Goal: Book appointment/travel/reservation

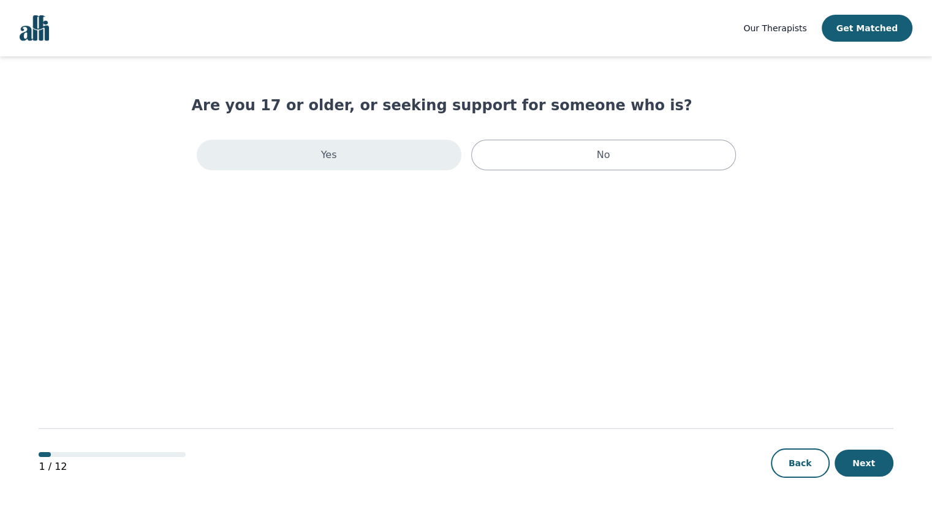
scroll to position [1, 0]
click at [289, 148] on div "Yes" at bounding box center [329, 154] width 265 height 31
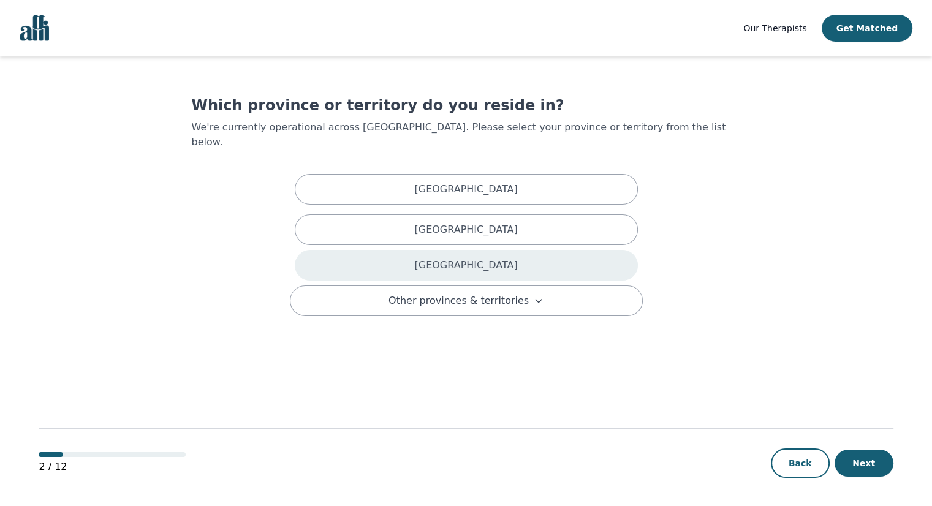
click at [387, 251] on div "[GEOGRAPHIC_DATA]" at bounding box center [466, 265] width 343 height 31
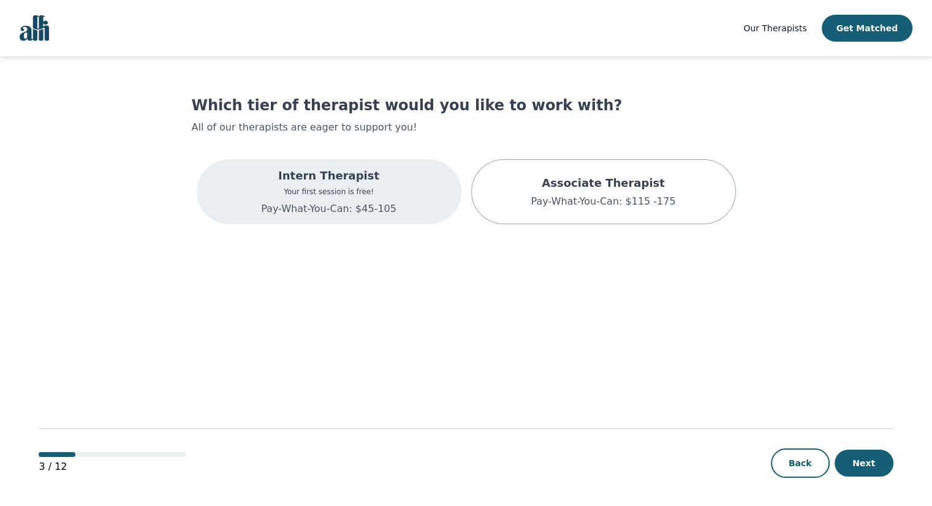
click at [375, 219] on div "Intern Therapist Your first session is free! Pay-What-You-Can: $45-105" at bounding box center [329, 191] width 265 height 65
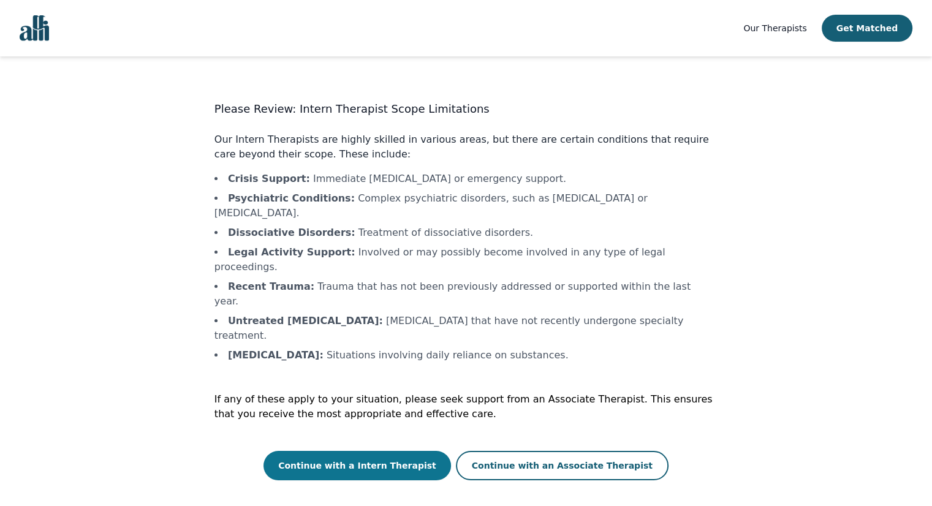
click at [361, 451] on button "Continue with a Intern Therapist" at bounding box center [356, 465] width 187 height 29
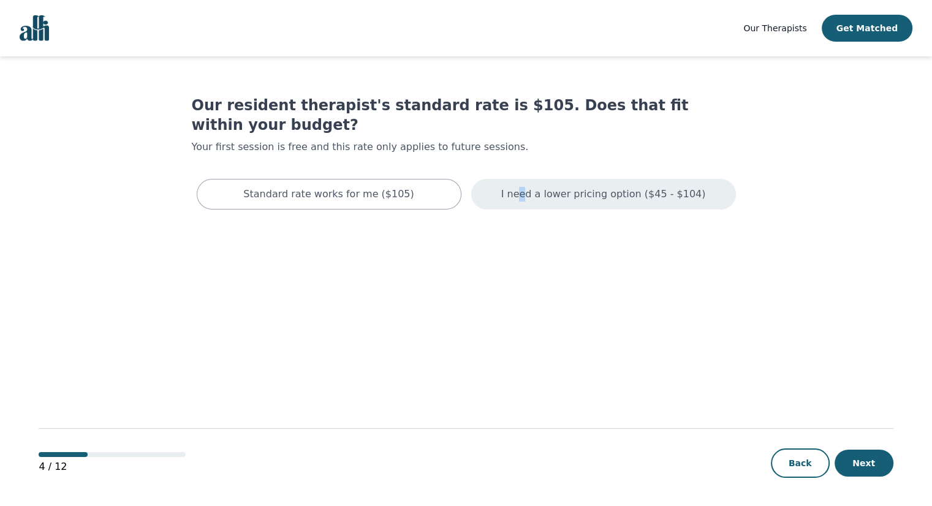
click at [536, 187] on p "I need a lower pricing option ($45 - $104)" at bounding box center [603, 194] width 205 height 15
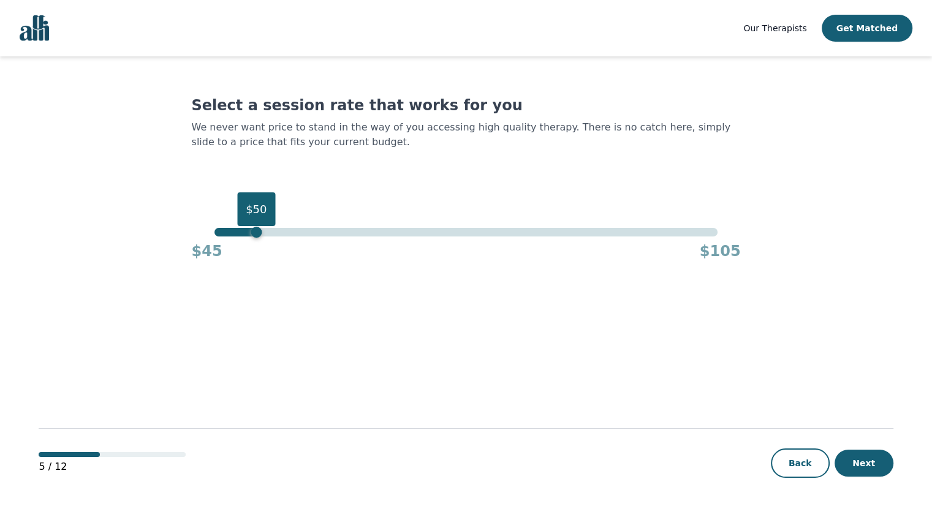
drag, startPoint x: 720, startPoint y: 236, endPoint x: 258, endPoint y: 243, distance: 462.5
click at [258, 243] on div "$50 $45 $105" at bounding box center [466, 244] width 549 height 33
click at [869, 465] on button "Next" at bounding box center [863, 463] width 59 height 27
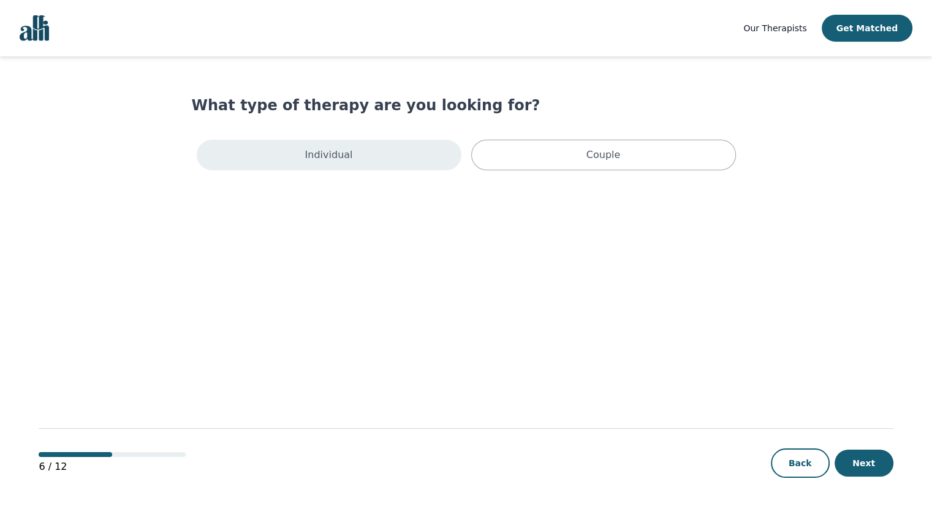
click at [379, 153] on div "Individual" at bounding box center [329, 155] width 265 height 31
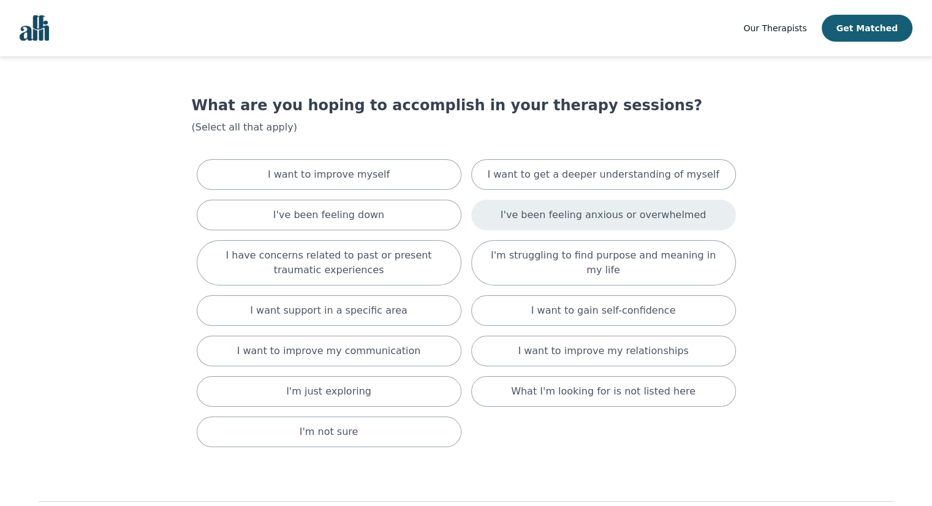
click at [499, 220] on div "I've been feeling anxious or overwhelmed" at bounding box center [603, 215] width 265 height 31
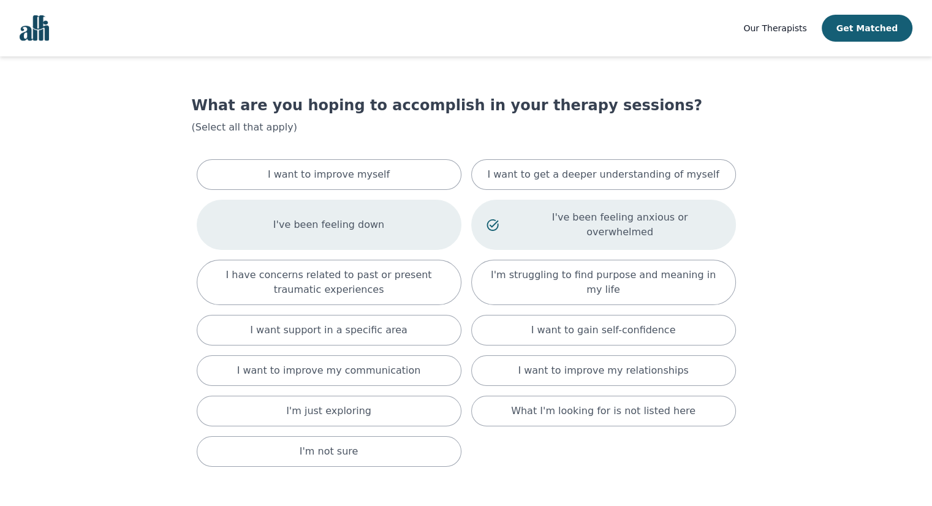
click at [392, 215] on div "I've been feeling down" at bounding box center [329, 225] width 265 height 50
click at [522, 315] on div "I want to gain self-confidence" at bounding box center [603, 330] width 265 height 31
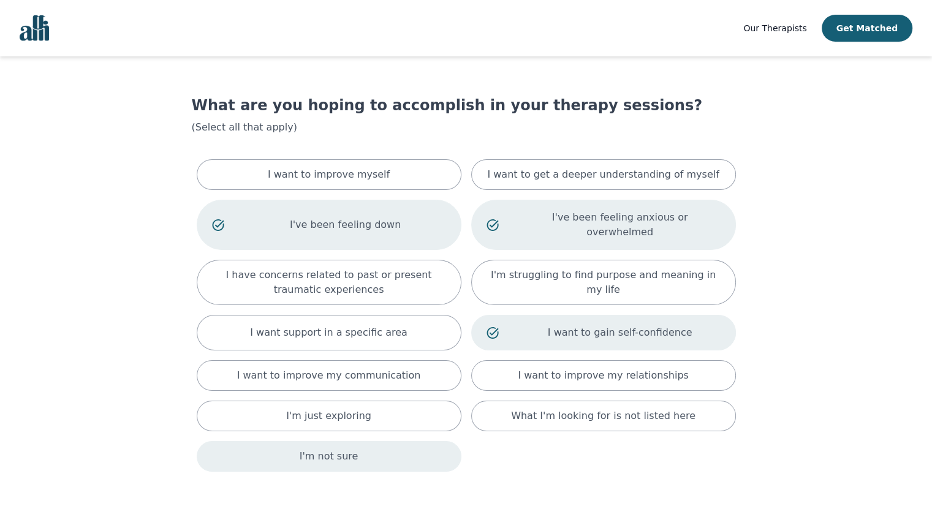
click at [353, 442] on div "I'm not sure" at bounding box center [329, 456] width 265 height 31
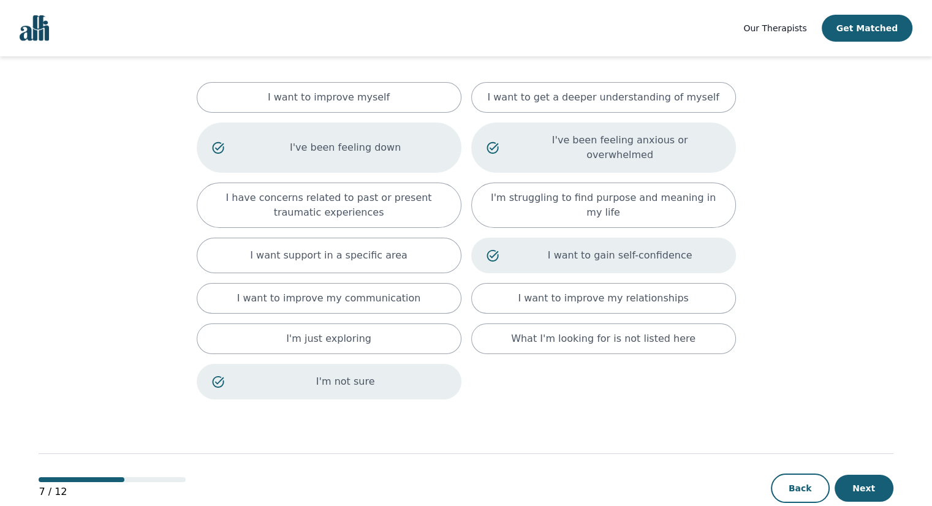
scroll to position [86, 0]
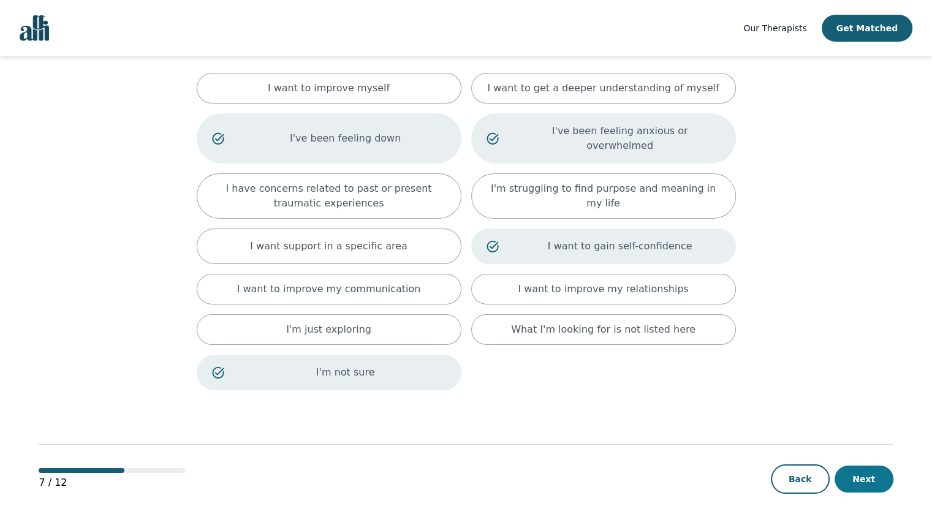
click at [870, 466] on button "Next" at bounding box center [863, 479] width 59 height 27
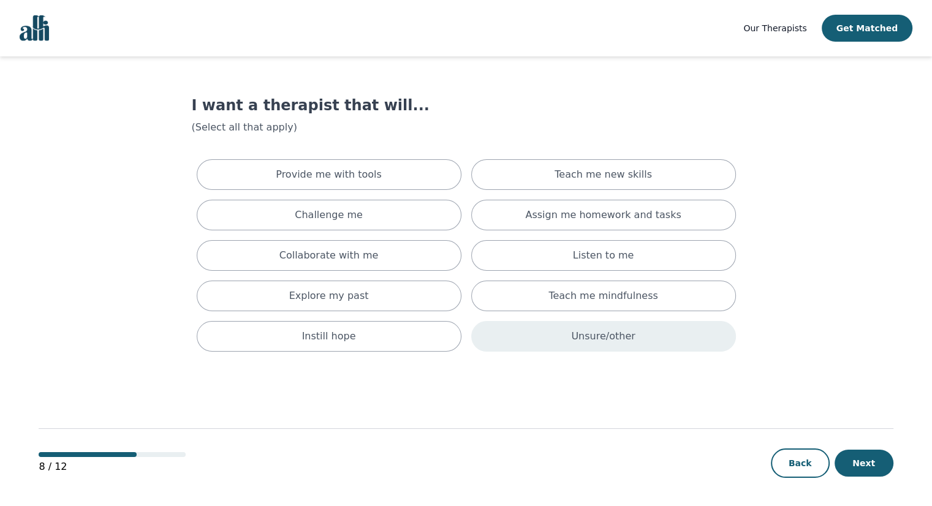
click at [541, 344] on div "Unsure/other" at bounding box center [603, 336] width 265 height 31
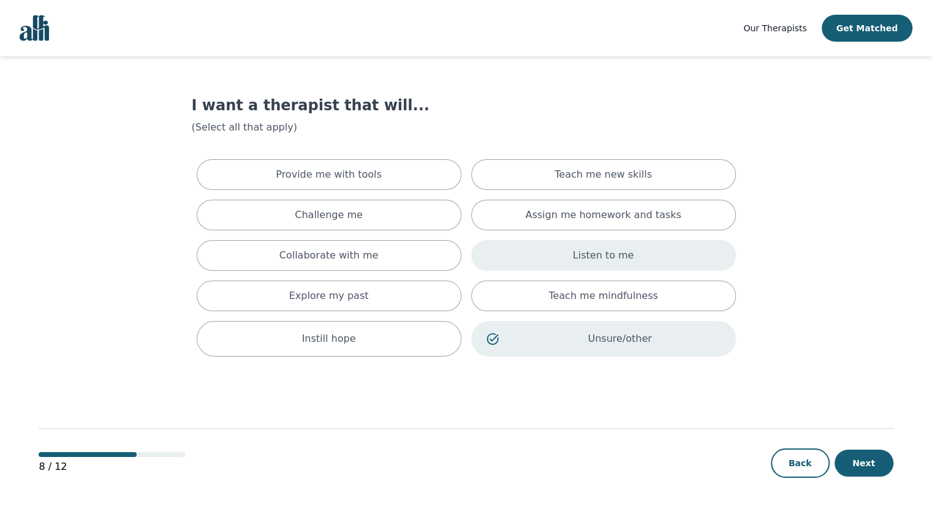
click at [572, 254] on div "Listen to me" at bounding box center [603, 255] width 265 height 31
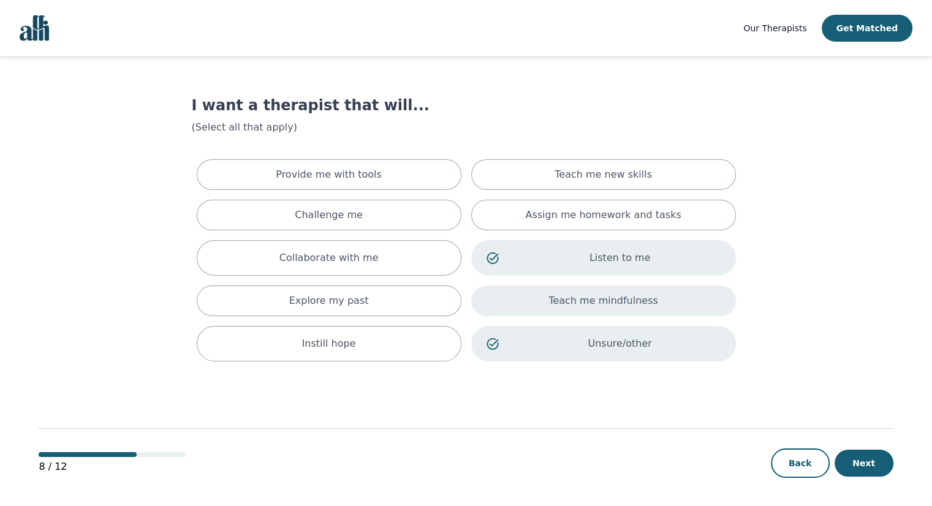
click at [545, 301] on div "Teach me mindfulness" at bounding box center [603, 300] width 265 height 31
click at [867, 456] on button "Next" at bounding box center [863, 463] width 59 height 27
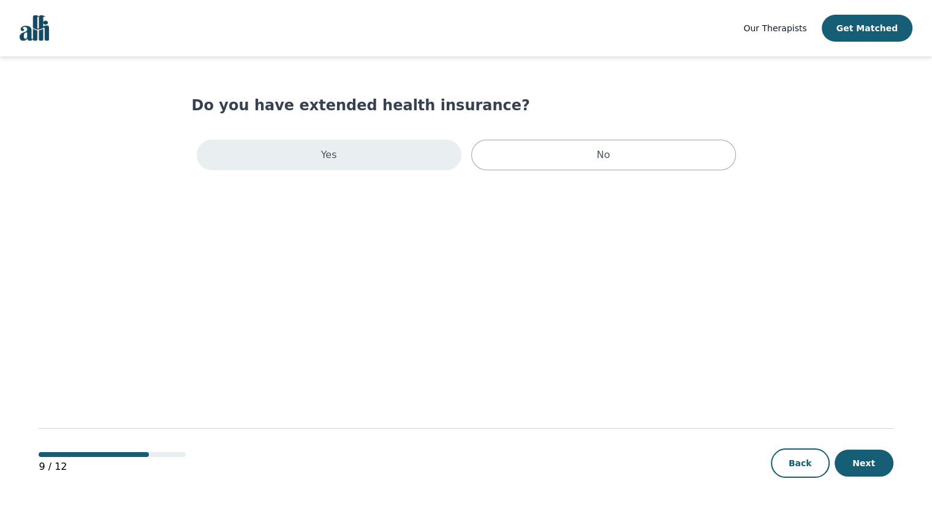
click at [370, 157] on div "Yes" at bounding box center [329, 155] width 265 height 31
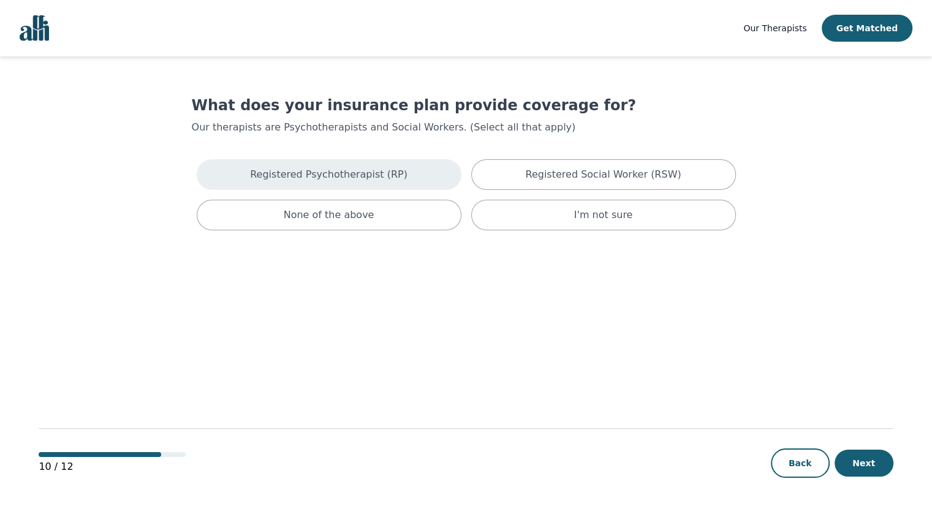
click at [375, 172] on p "Registered Psychotherapist (RP)" at bounding box center [328, 174] width 157 height 15
click at [871, 458] on button "Next" at bounding box center [863, 463] width 59 height 27
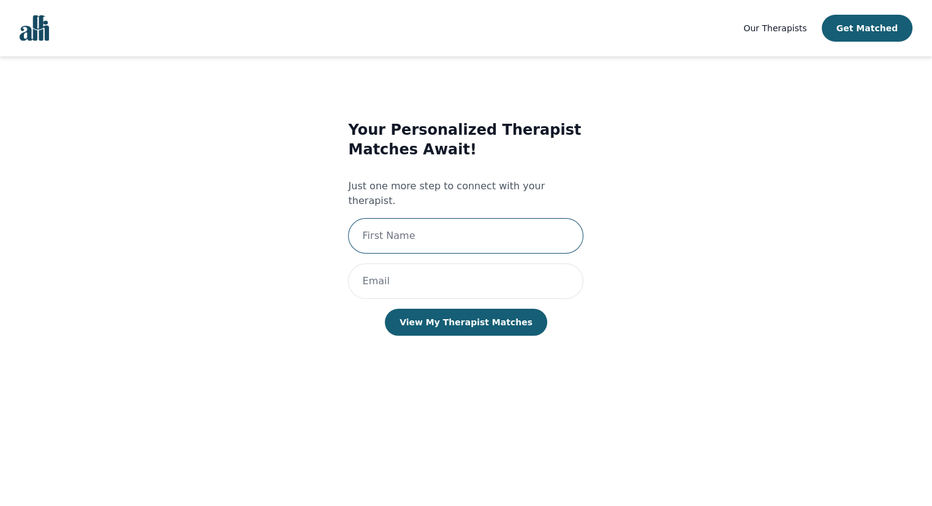
click at [497, 225] on input "text" at bounding box center [465, 236] width 235 height 36
type input "[PERSON_NAME]"
click at [469, 263] on input "email" at bounding box center [465, 281] width 235 height 36
type input "[EMAIL_ADDRESS][DOMAIN_NAME]"
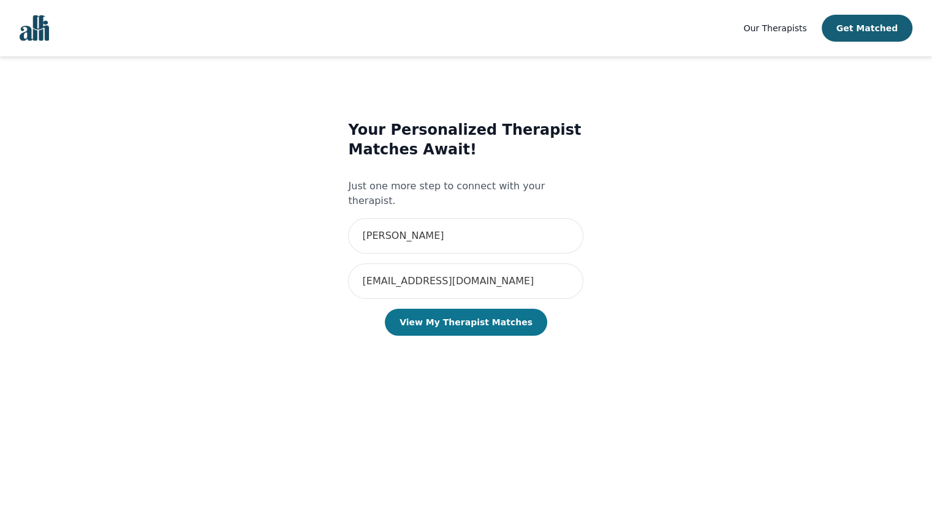
click at [470, 309] on button "View My Therapist Matches" at bounding box center [466, 322] width 162 height 27
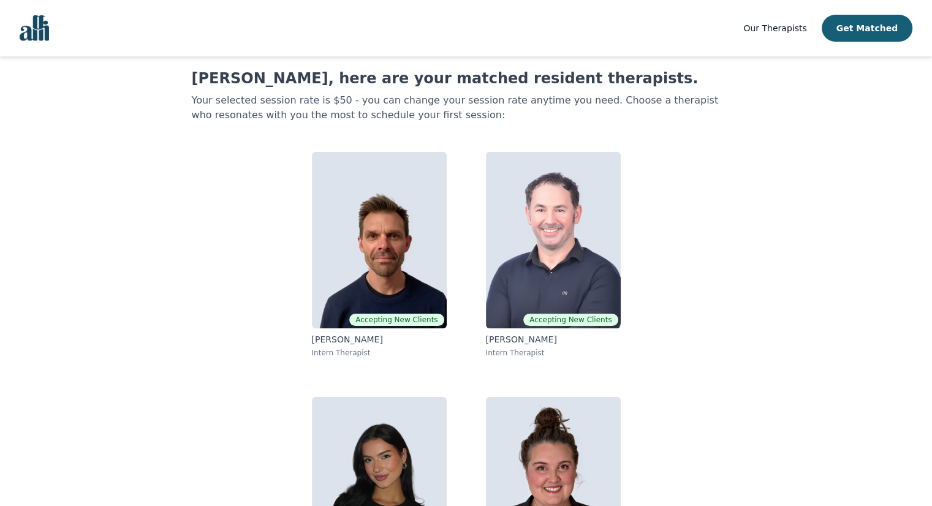
scroll to position [134, 0]
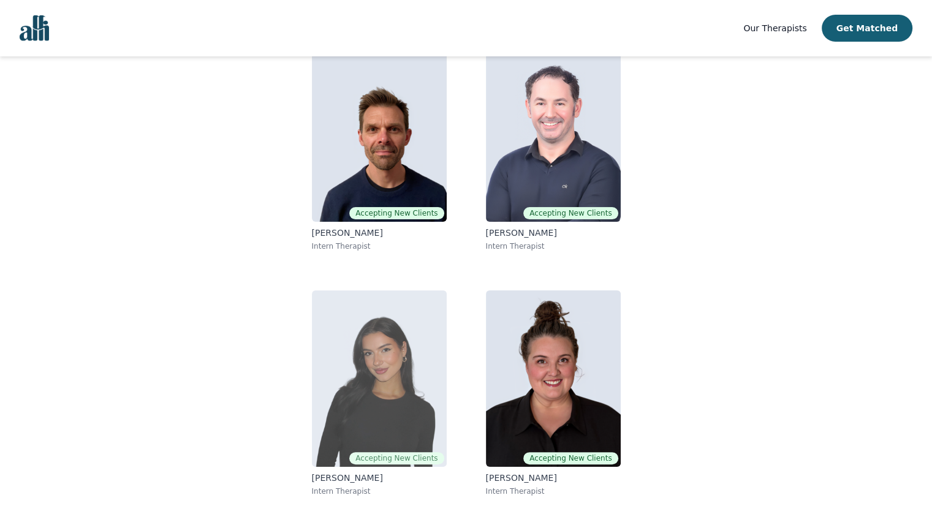
click at [387, 331] on img at bounding box center [379, 378] width 135 height 176
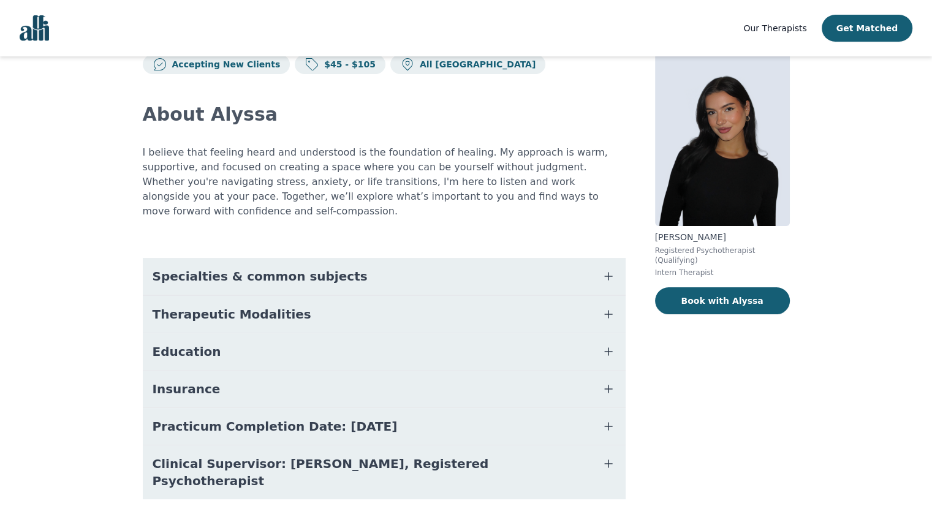
scroll to position [56, 0]
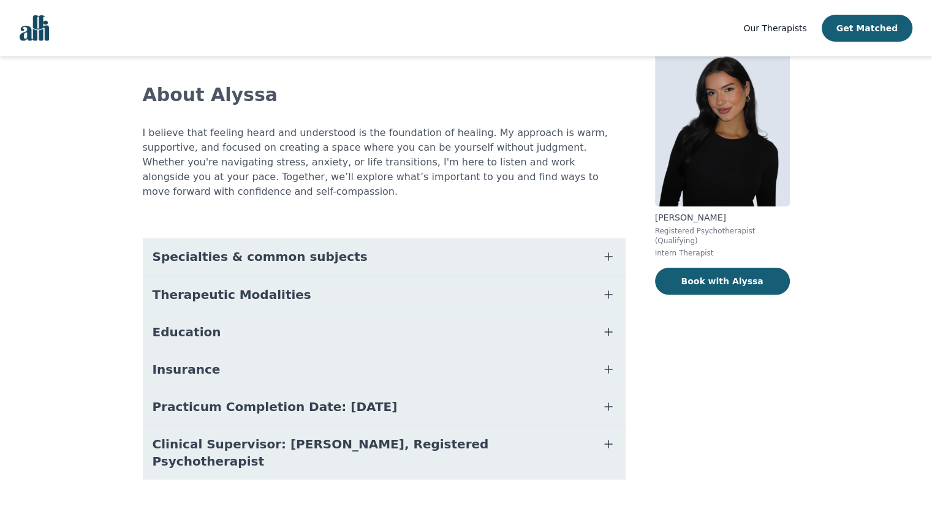
click at [610, 325] on icon "button" at bounding box center [608, 332] width 15 height 15
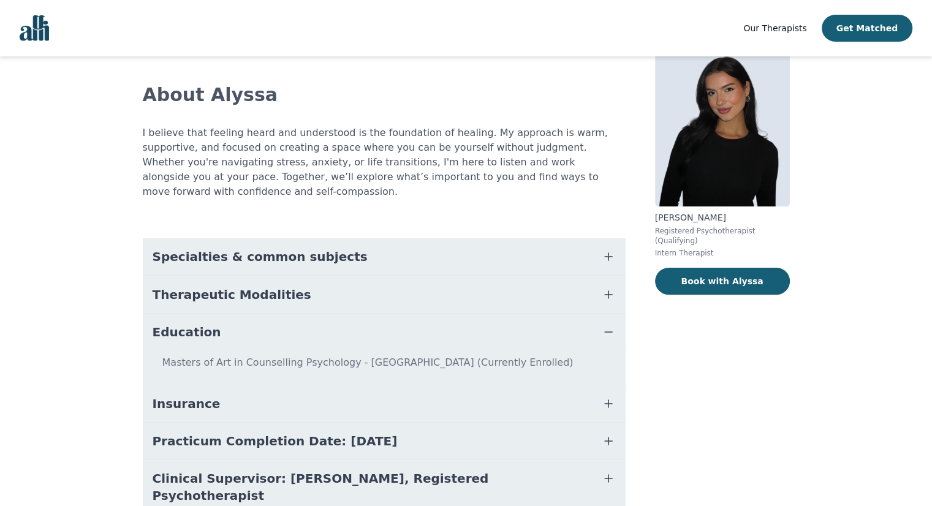
click at [609, 325] on icon "button" at bounding box center [608, 332] width 15 height 15
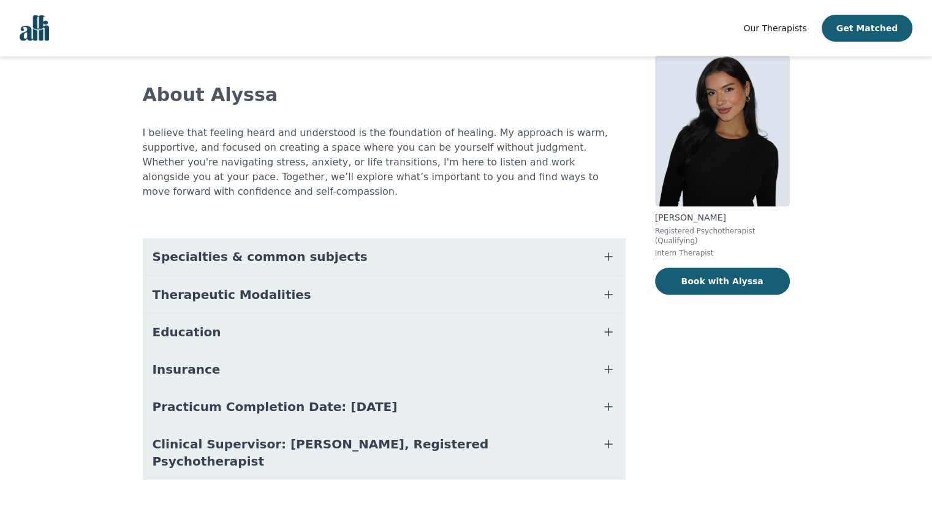
click at [610, 249] on icon "button" at bounding box center [608, 256] width 15 height 15
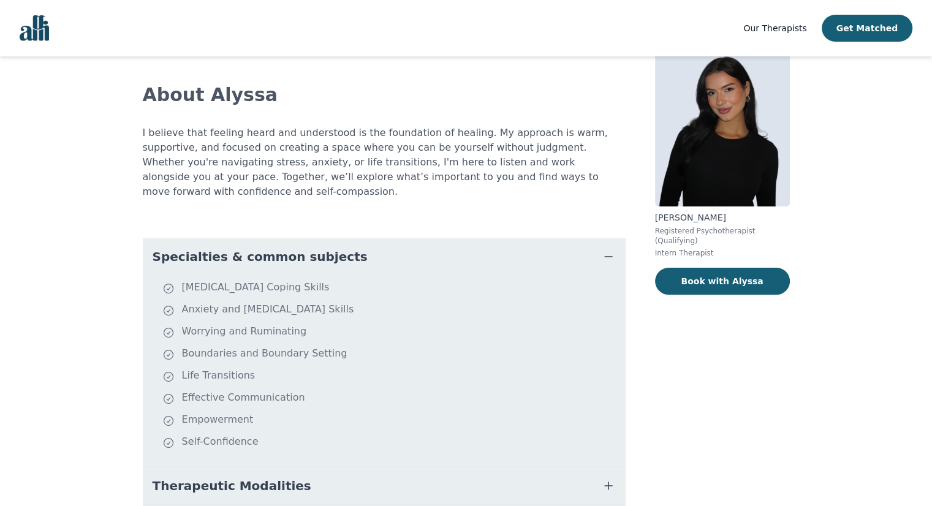
click at [608, 249] on icon "button" at bounding box center [608, 256] width 15 height 15
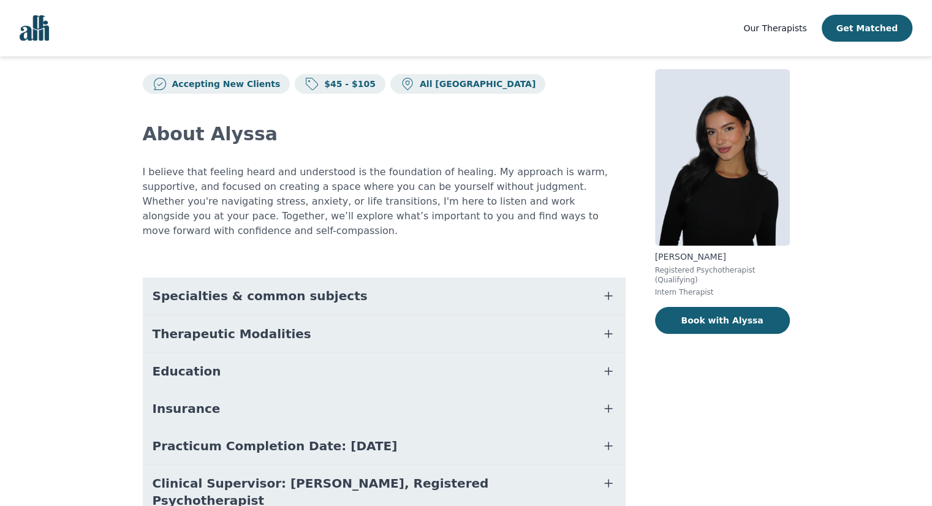
scroll to position [0, 0]
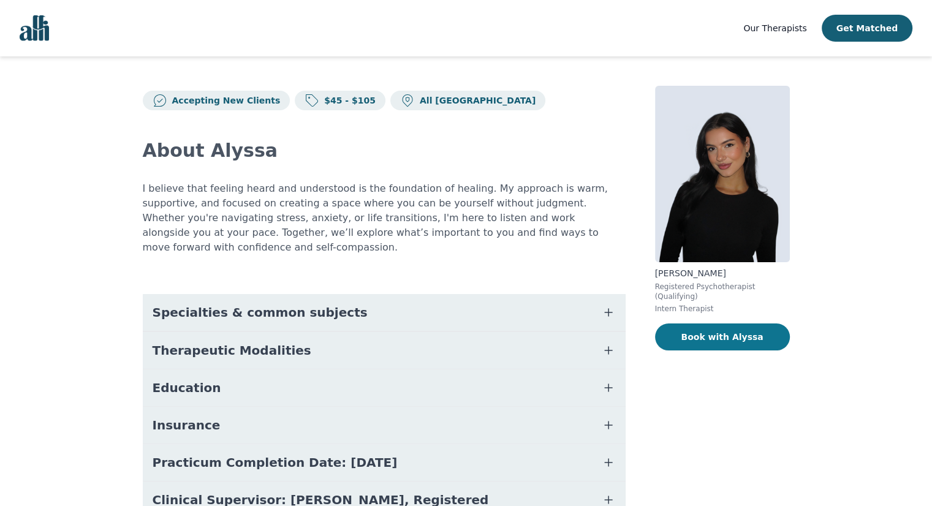
click at [682, 332] on button "Book with Alyssa" at bounding box center [722, 336] width 135 height 27
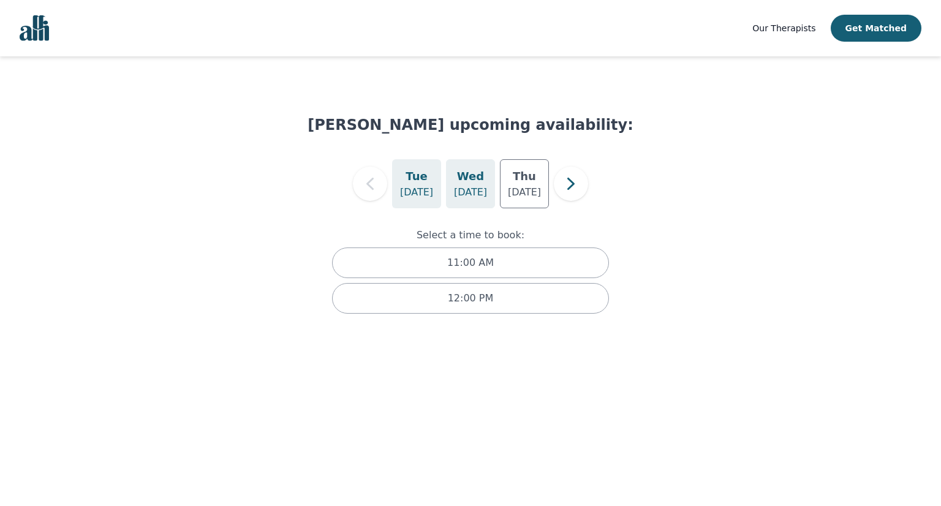
click at [473, 186] on p "[DATE]" at bounding box center [470, 192] width 33 height 15
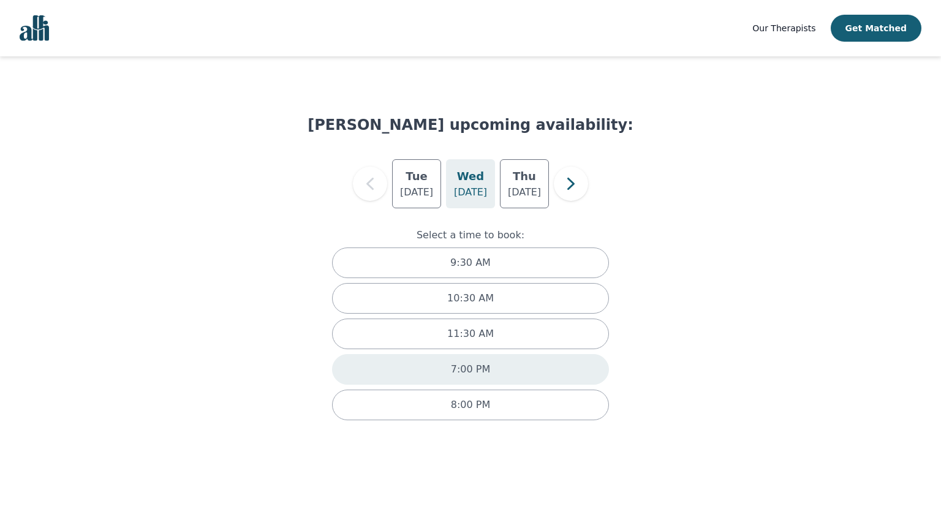
click at [505, 361] on div "7:00 PM" at bounding box center [470, 369] width 277 height 31
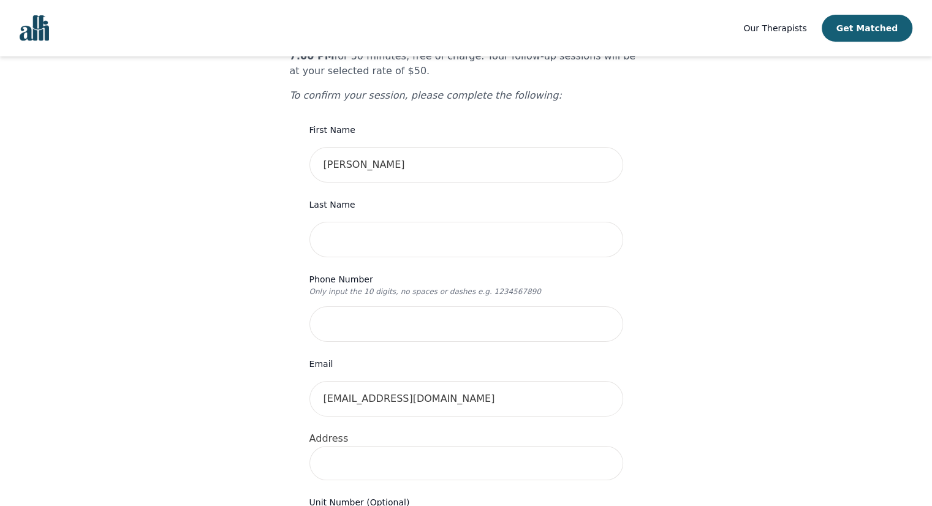
scroll to position [123, 0]
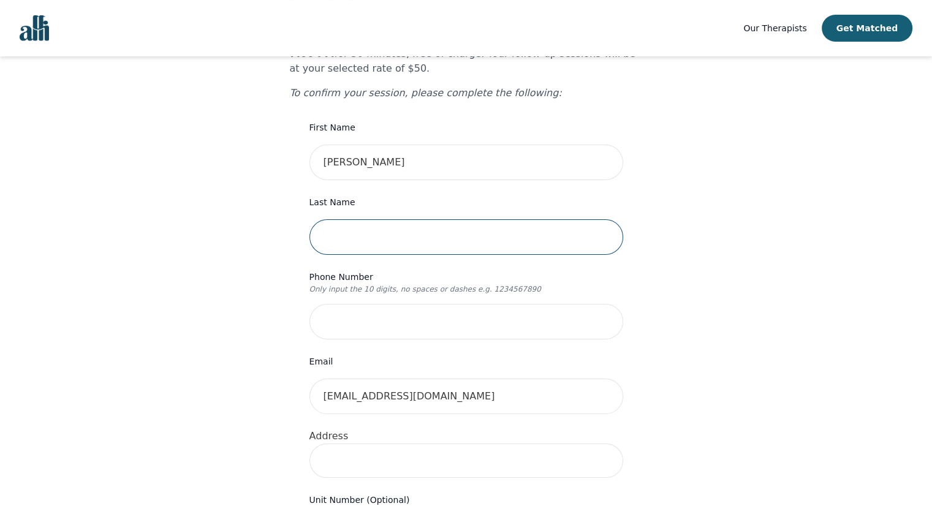
click at [475, 221] on input "text" at bounding box center [466, 237] width 314 height 36
type input "[PERSON_NAME]"
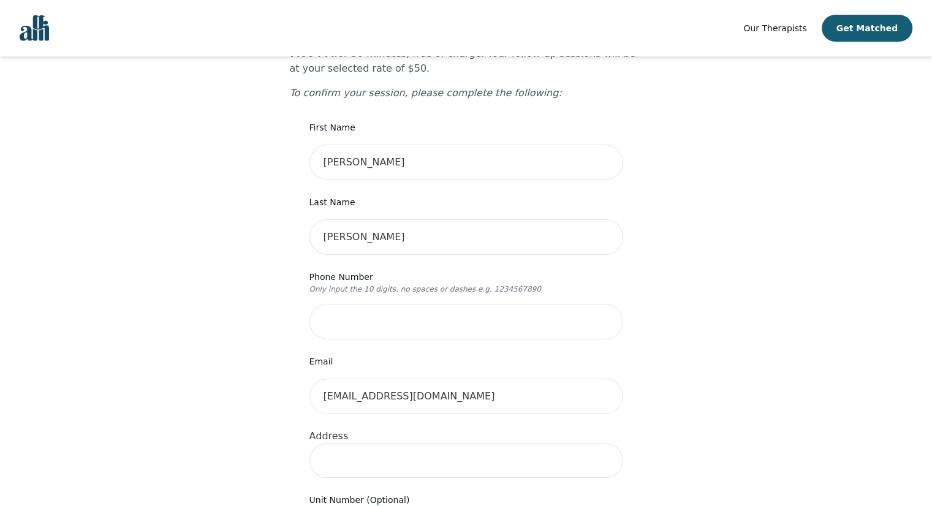
type input "[GEOGRAPHIC_DATA]"
click at [436, 304] on input "tel" at bounding box center [466, 322] width 314 height 36
click at [443, 304] on input "tel" at bounding box center [466, 322] width 314 height 36
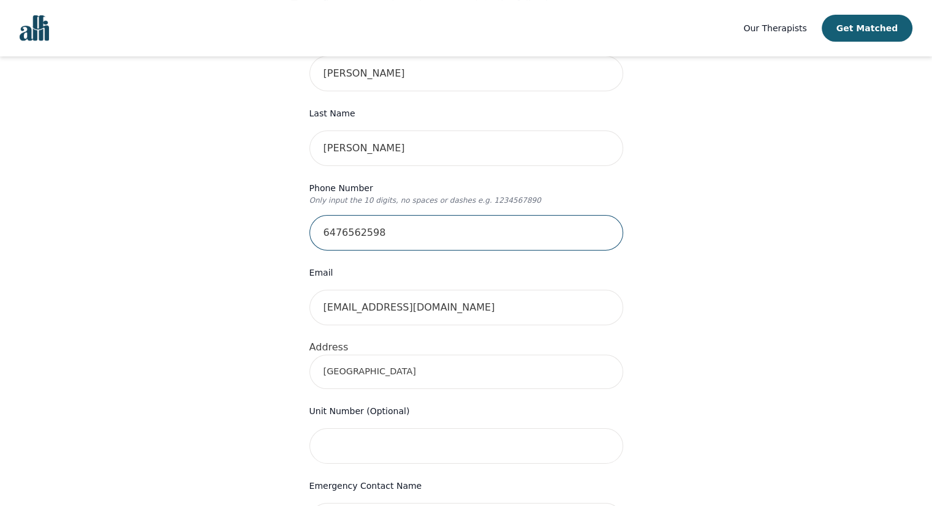
scroll to position [306, 0]
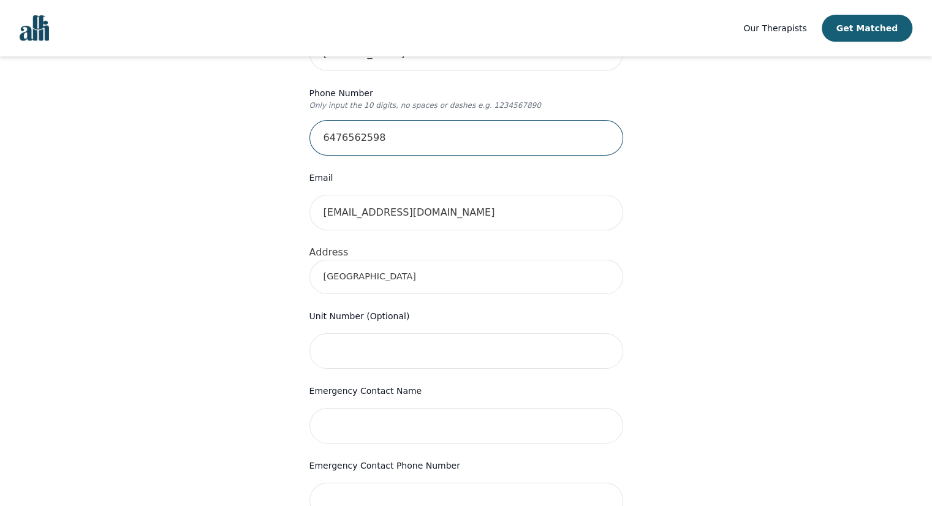
type input "6476562598"
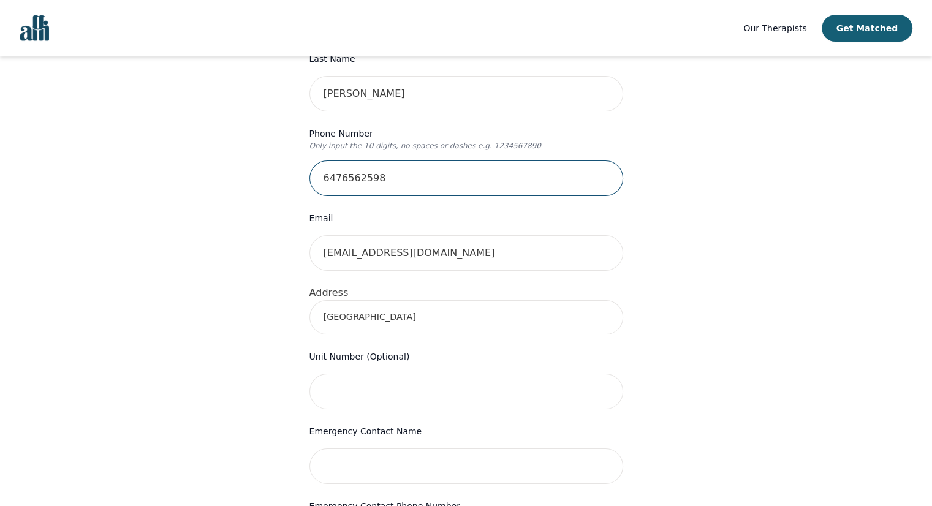
scroll to position [245, 0]
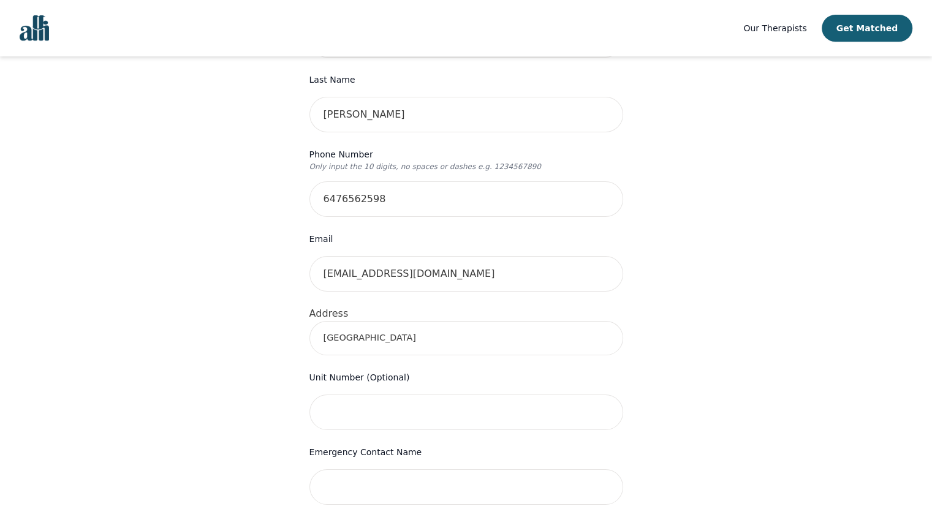
click at [317, 321] on input "[GEOGRAPHIC_DATA]" at bounding box center [466, 338] width 314 height 34
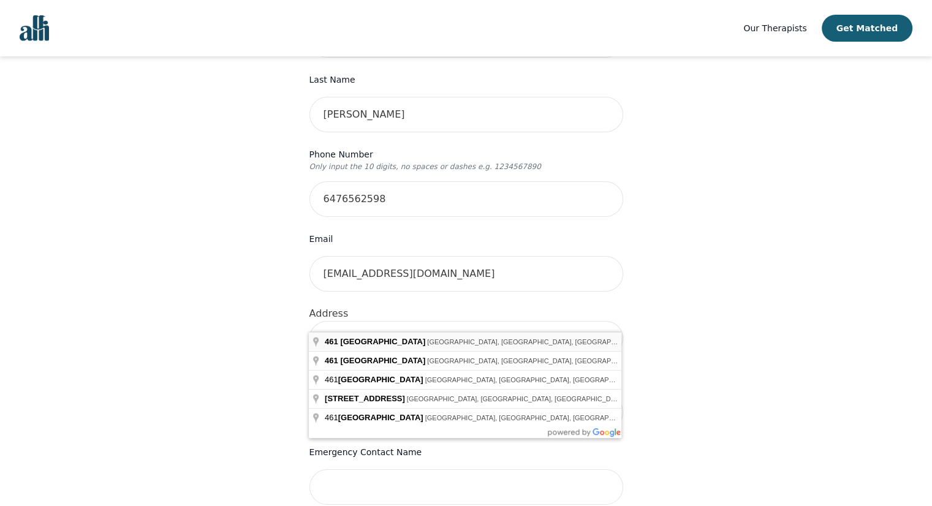
type input "[STREET_ADDRESS]"
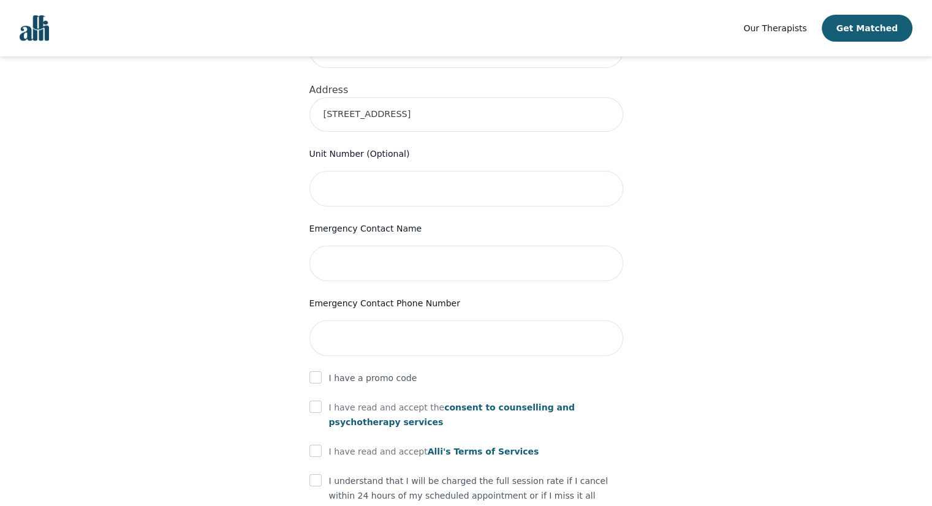
scroll to position [490, 0]
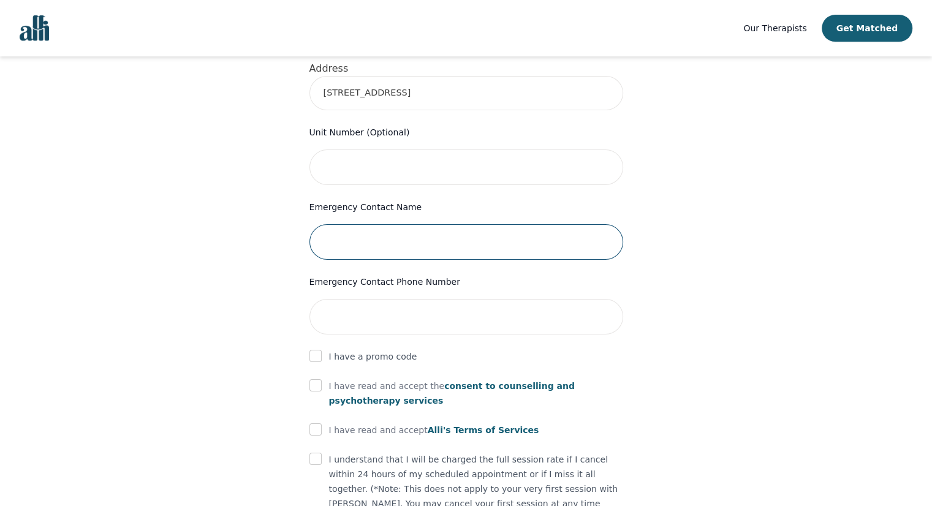
click at [557, 224] on input "text" at bounding box center [466, 242] width 314 height 36
type input "Subhana"
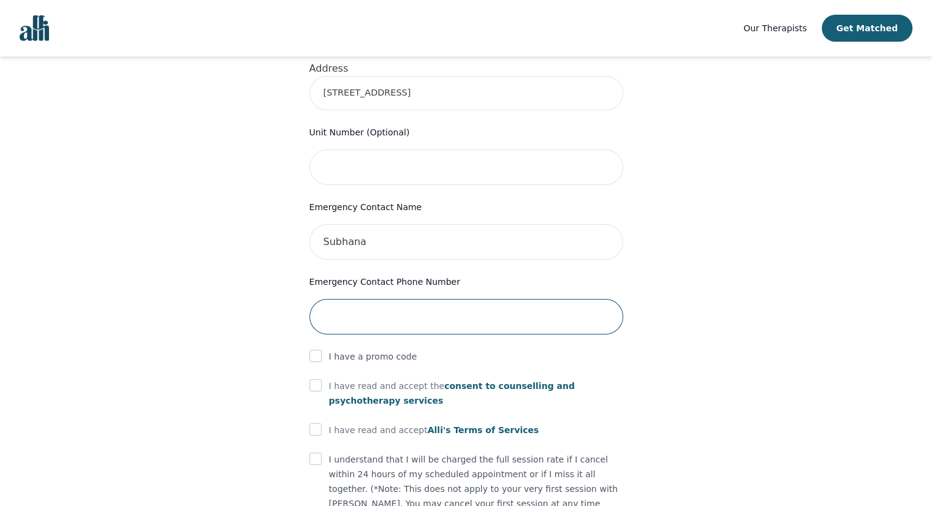
click at [474, 299] on input "tel" at bounding box center [466, 317] width 314 height 36
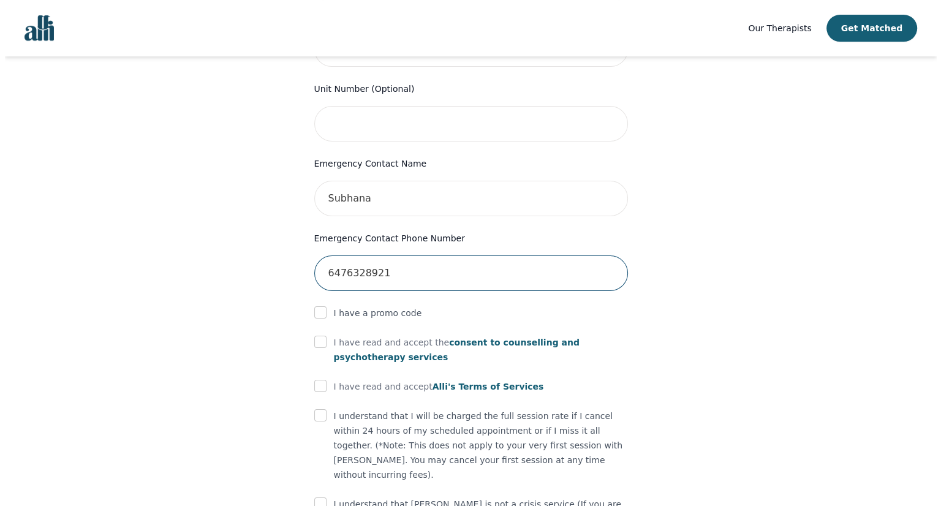
scroll to position [551, 0]
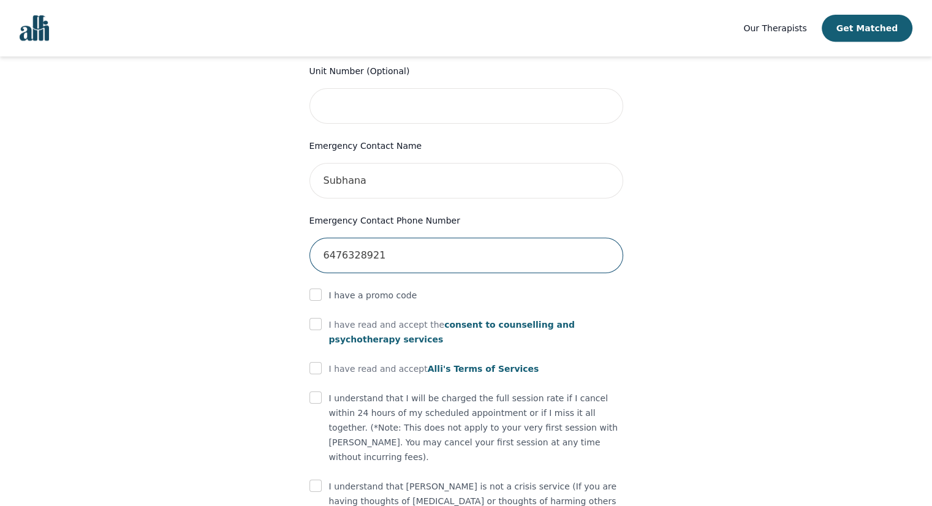
type input "6476328921"
click at [480, 320] on span "consent to counselling and psychotherapy services" at bounding box center [452, 332] width 246 height 25
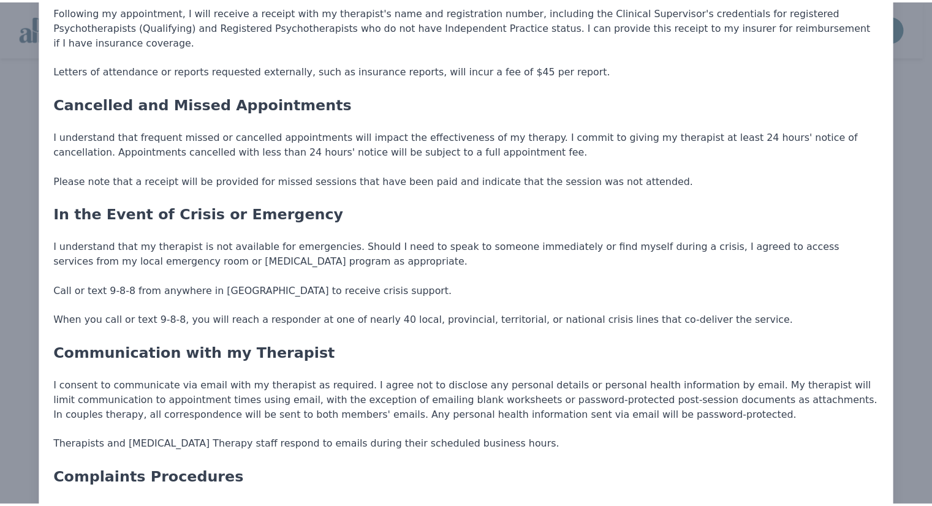
scroll to position [2449, 0]
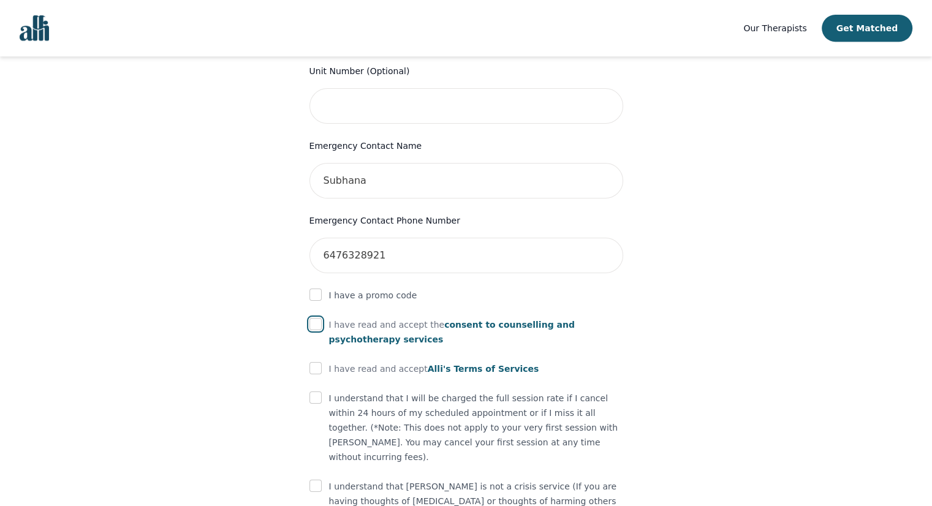
click at [314, 318] on input "checkbox" at bounding box center [315, 324] width 12 height 12
checkbox input "true"
click at [314, 362] on input "checkbox" at bounding box center [315, 368] width 12 height 12
checkbox input "true"
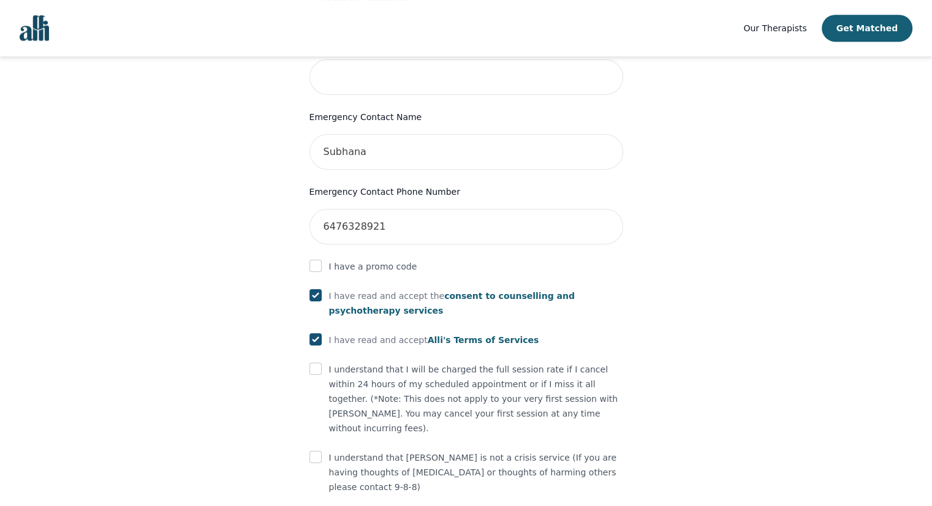
scroll to position [595, 0]
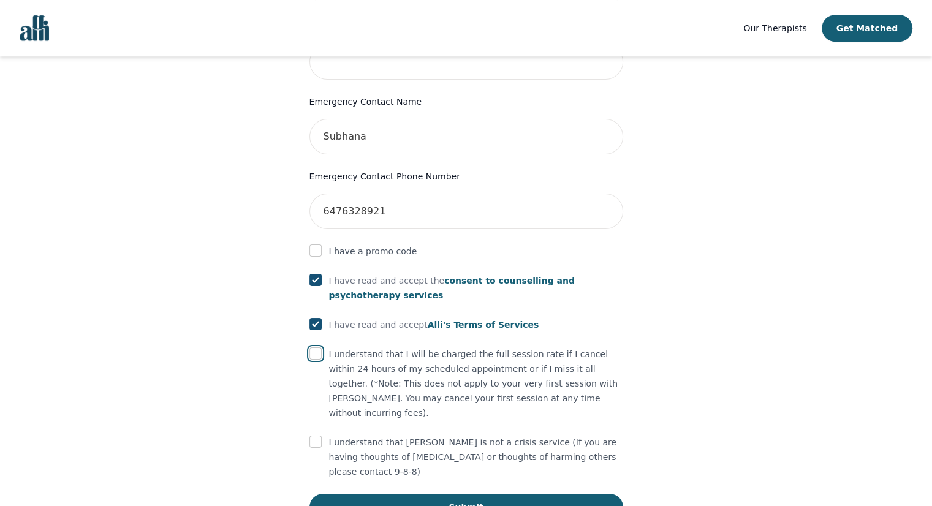
click at [313, 347] on input "checkbox" at bounding box center [315, 353] width 12 height 12
checkbox input "true"
click at [306, 400] on div "Your therapy journey is about to begin! Your initial assessment session with [P…" at bounding box center [466, 10] width 353 height 1020
click at [311, 436] on input "checkbox" at bounding box center [315, 442] width 12 height 12
checkbox input "true"
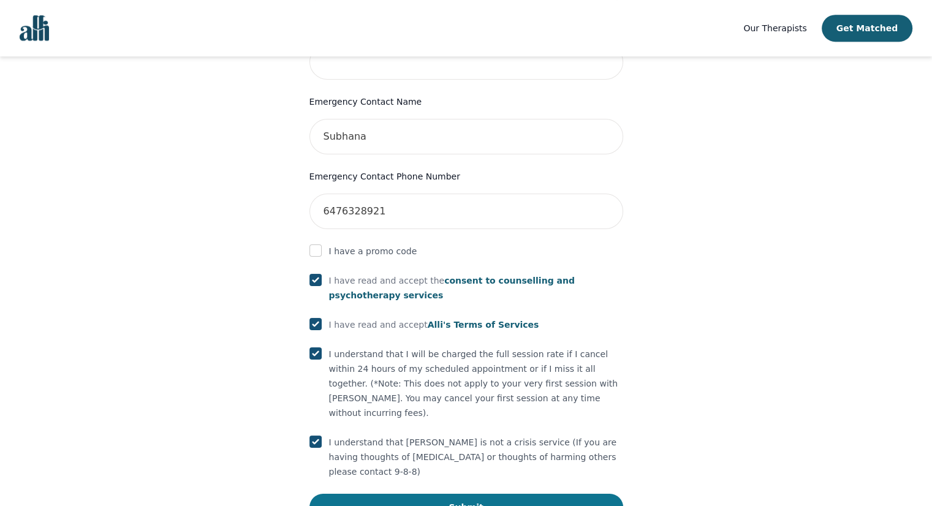
click at [393, 494] on button "Submit" at bounding box center [466, 507] width 314 height 27
